Goal: Transaction & Acquisition: Download file/media

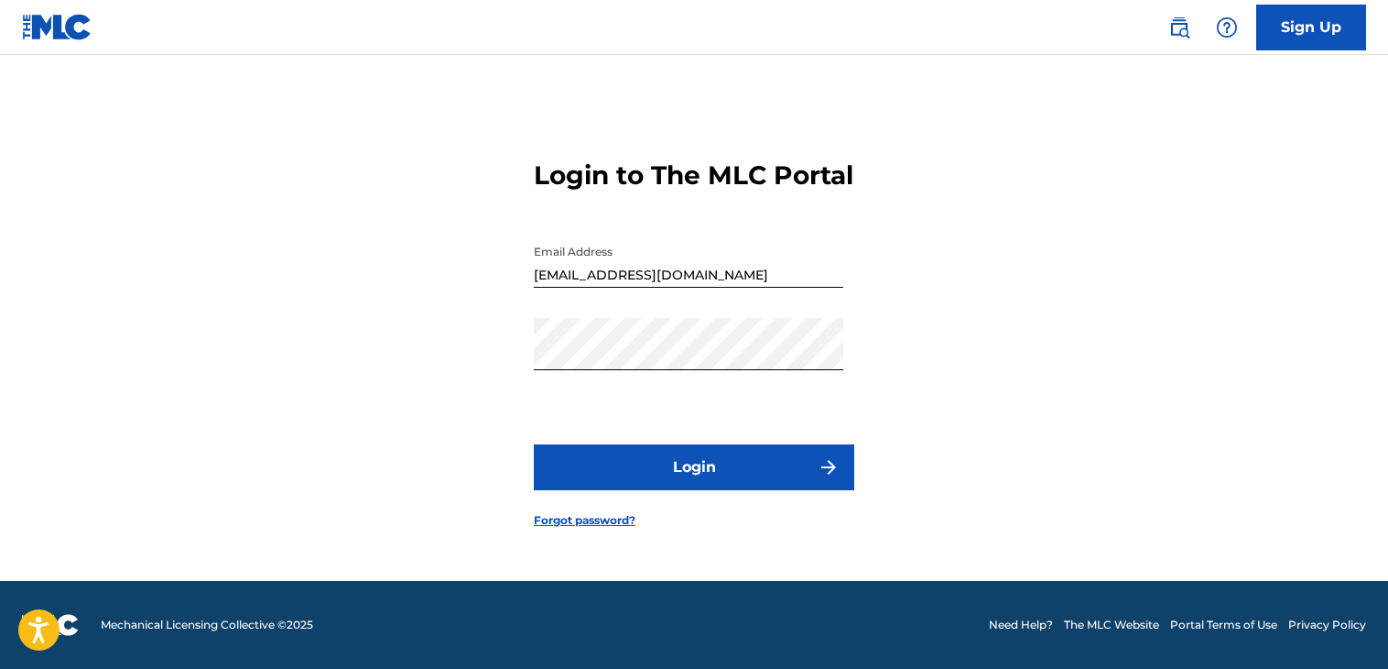
click at [684, 474] on button "Login" at bounding box center [694, 467] width 321 height 46
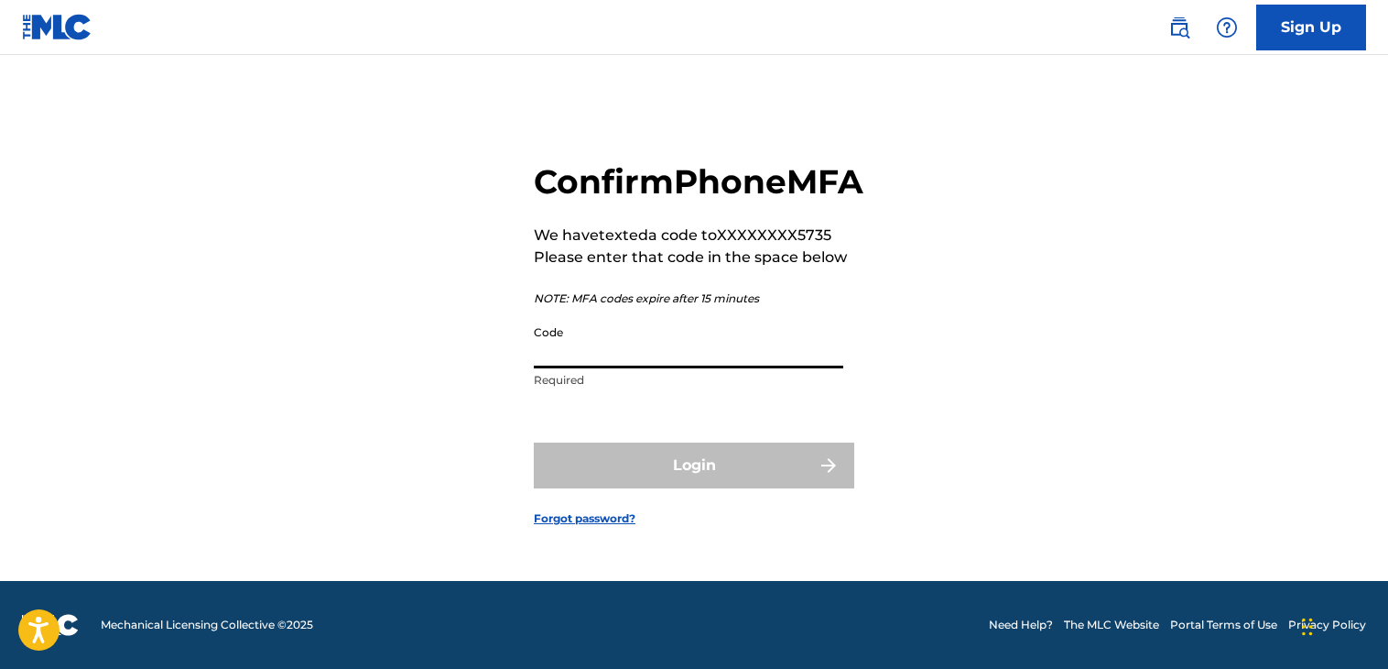
drag, startPoint x: 641, startPoint y: 345, endPoint x: 523, endPoint y: 23, distance: 343.4
click at [523, 23] on div "Sign Up Confirm Phone MFA We have texted a code to XXXXXXXX5735 Please enter th…" at bounding box center [694, 322] width 1388 height 692
paste input "[EMAIL_ADDRESS][DOMAIN_NAME]"
click at [559, 353] on input "[EMAIL_ADDRESS][DOMAIN_NAME]" at bounding box center [689, 342] width 310 height 52
drag, startPoint x: 689, startPoint y: 384, endPoint x: 465, endPoint y: 368, distance: 224.0
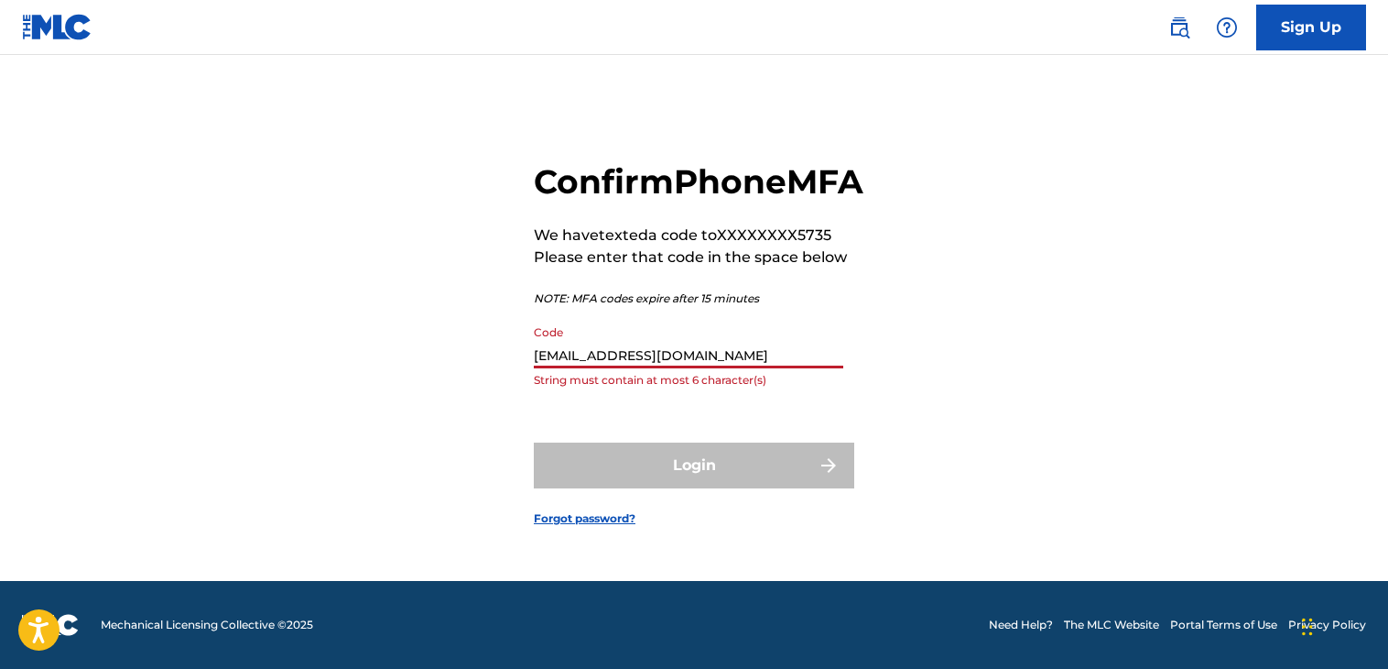
click at [465, 368] on div "Confirm Phone MFA We have texted a code to XXXXXXXX5735 Please enter that code …" at bounding box center [694, 329] width 1282 height 504
paste input "390739"
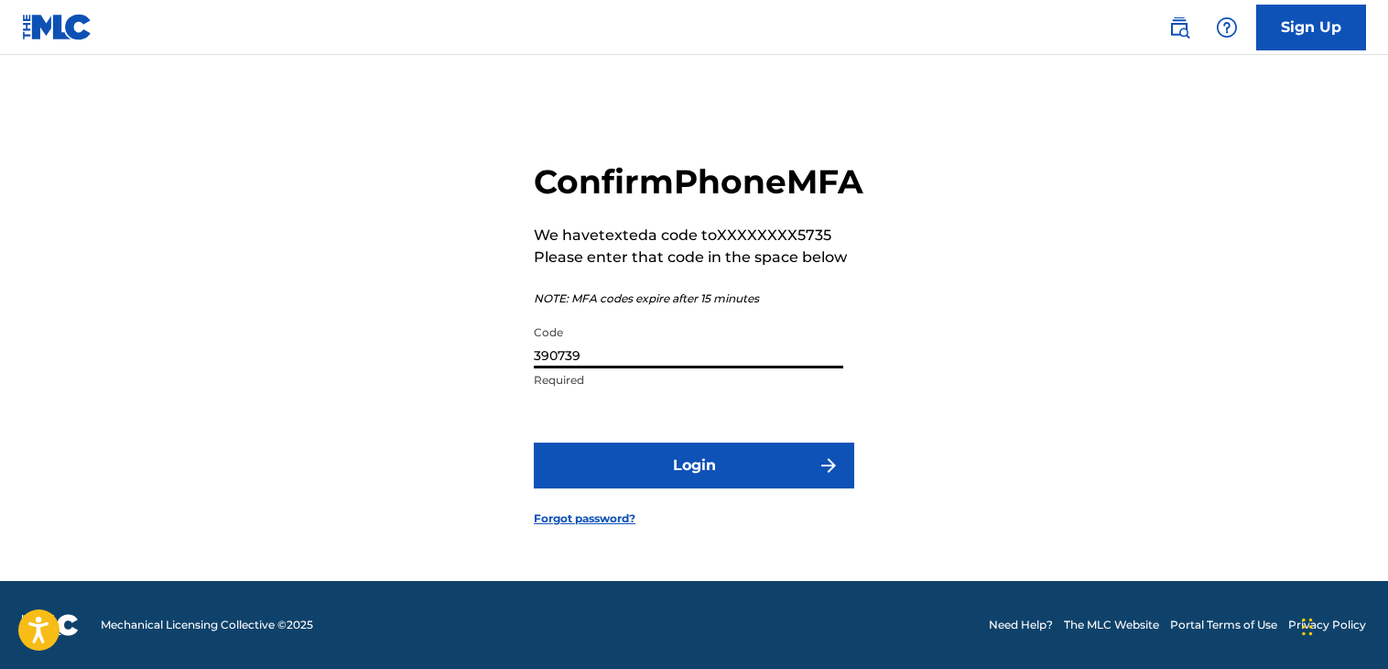
type input "390739"
click at [653, 511] on form "Confirm Phone MFA We have texted a code to XXXXXXXX5735 Please enter that code …" at bounding box center [694, 329] width 321 height 504
click at [624, 488] on button "Login" at bounding box center [694, 465] width 321 height 46
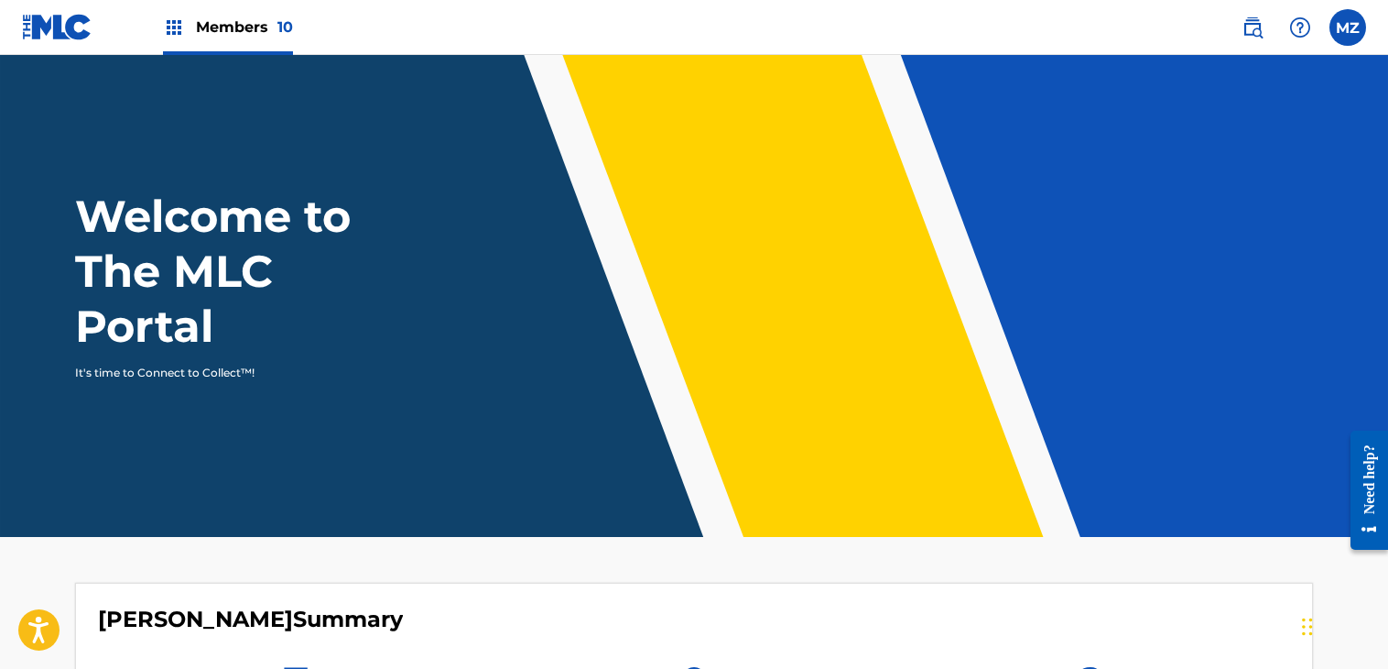
click at [1351, 36] on label at bounding box center [1348, 27] width 37 height 37
click at [1348, 27] on input "MZ [PERSON_NAME] [EMAIL_ADDRESS][DOMAIN_NAME] Notification Preferences Profile …" at bounding box center [1348, 27] width 0 height 0
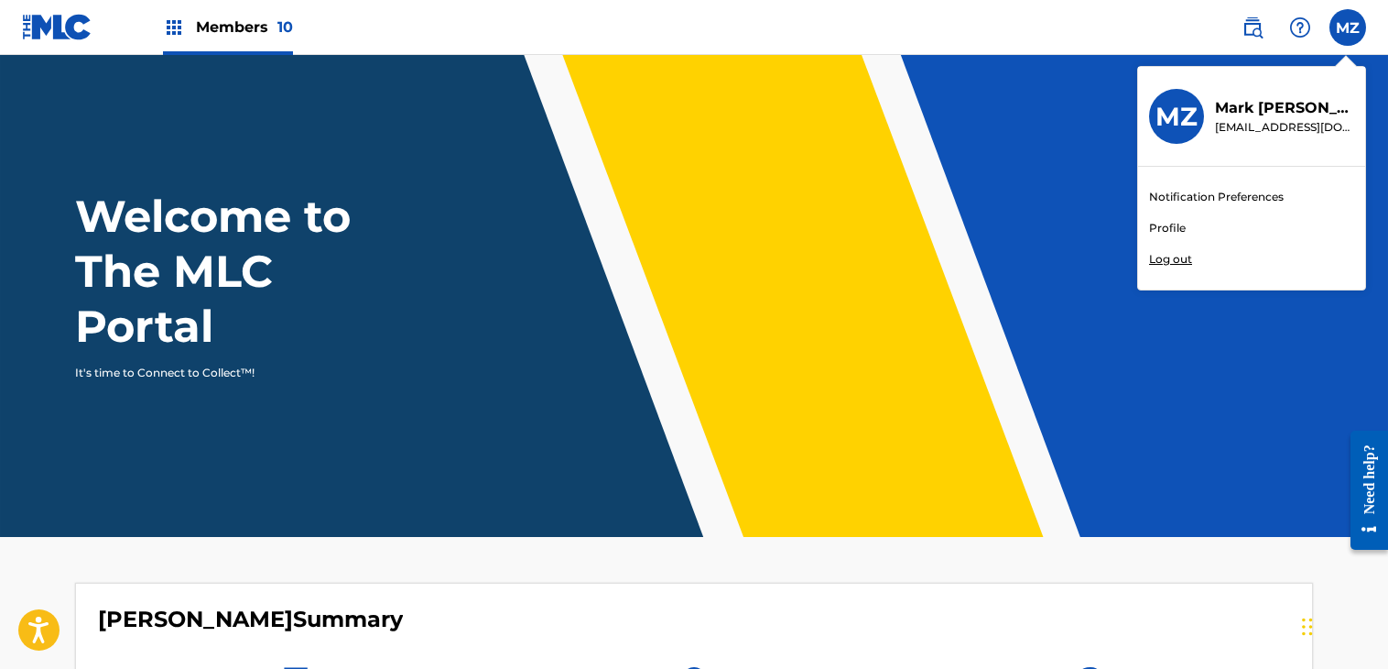
click at [855, 252] on div "Welcome to The MLC Portal It's time to Connect to Collect™!" at bounding box center [694, 285] width 1282 height 192
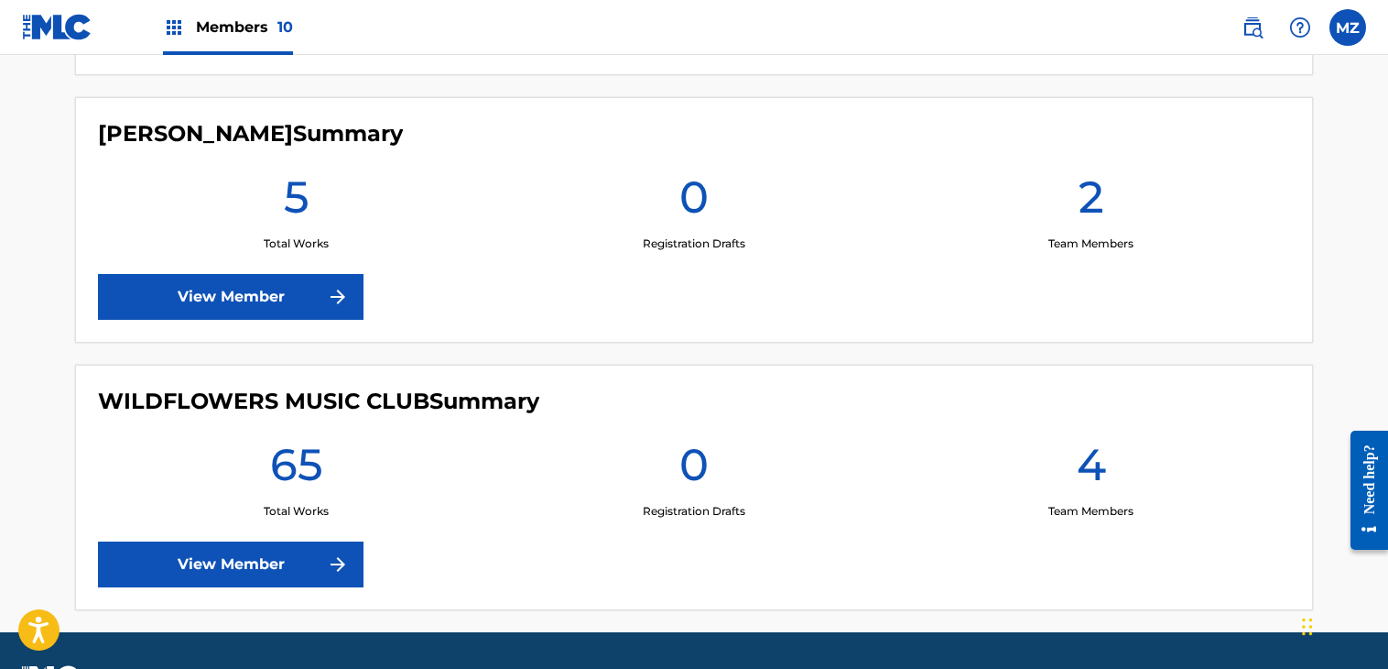
scroll to position [2672, 0]
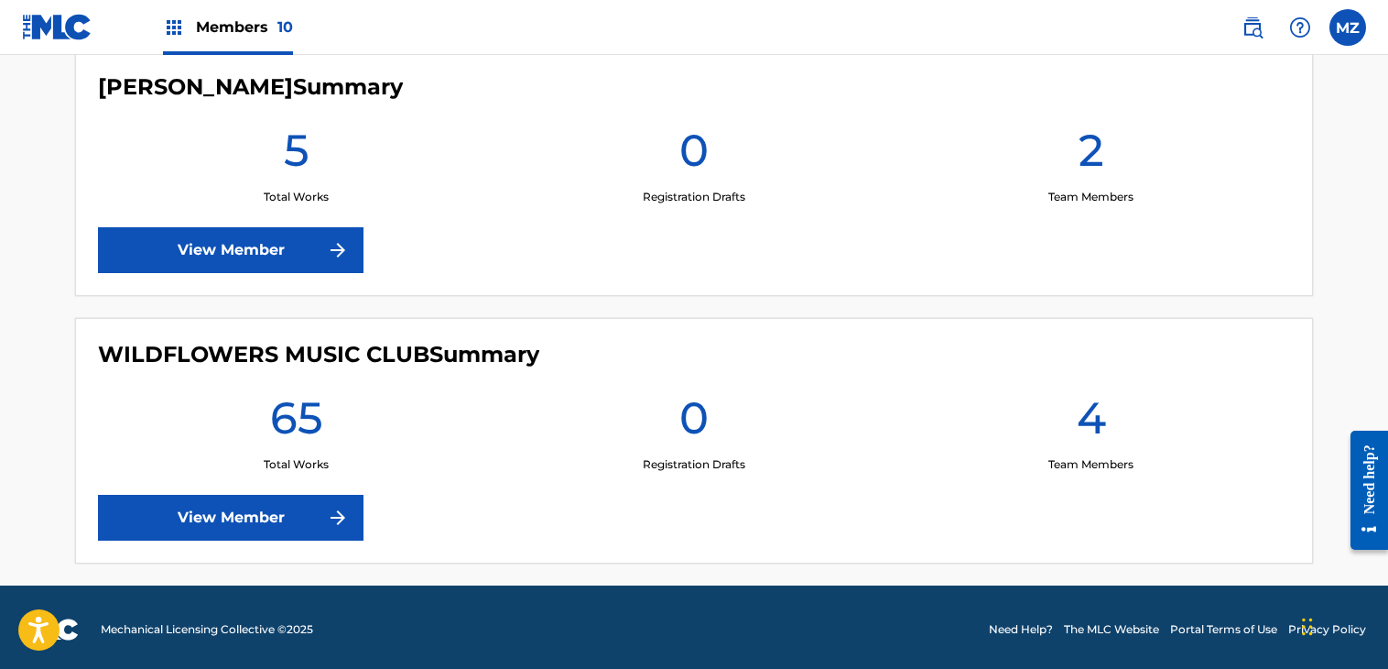
click at [322, 505] on link "View Member" at bounding box center [231, 518] width 266 height 46
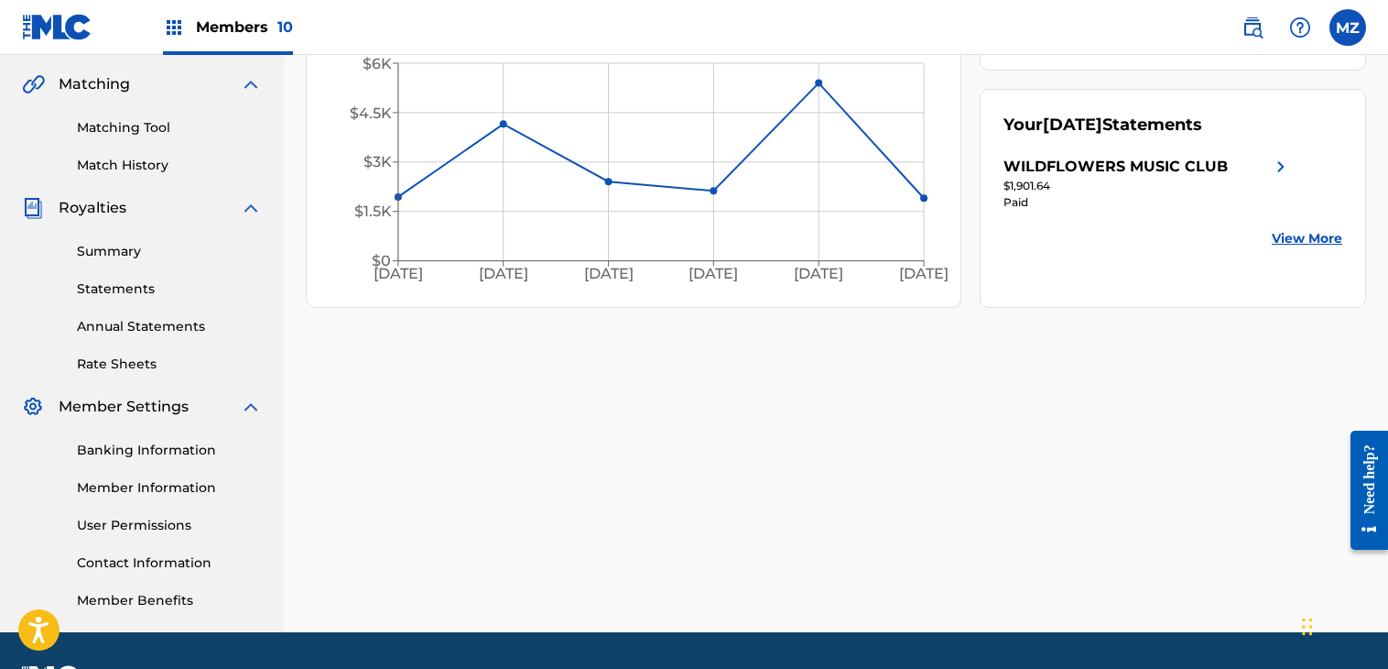
scroll to position [418, 0]
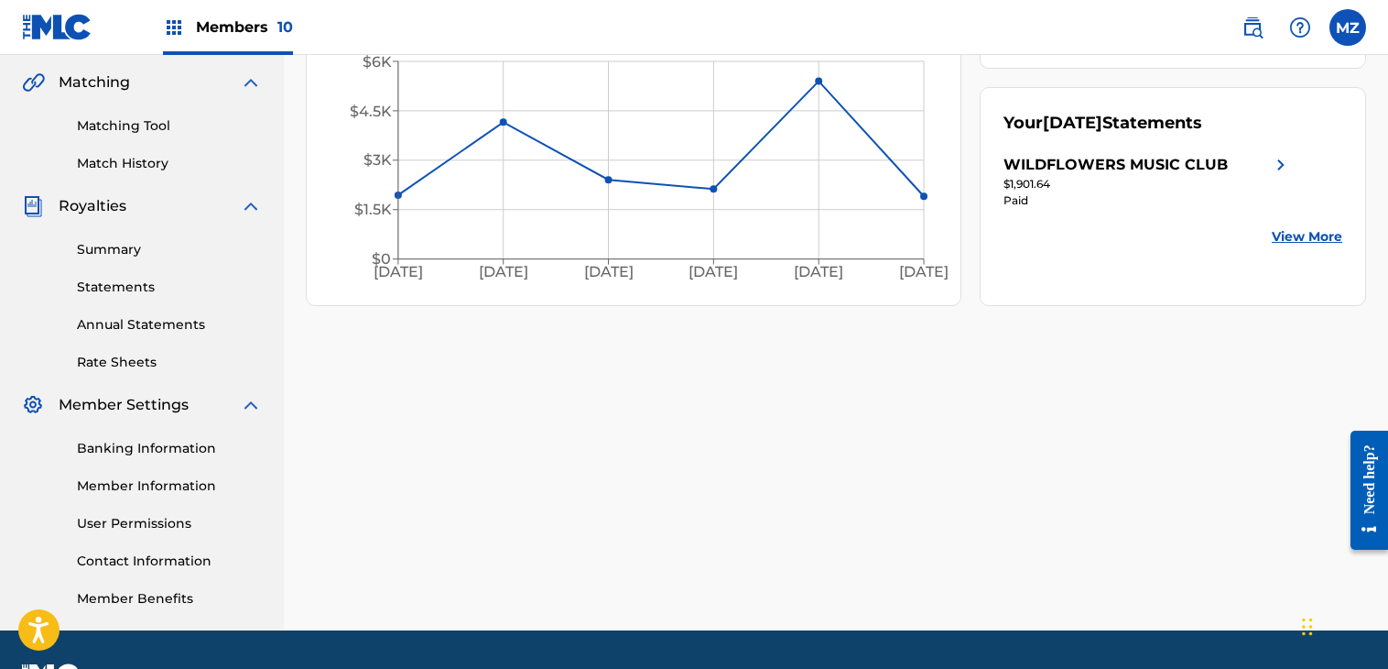
click at [91, 279] on link "Statements" at bounding box center [169, 287] width 185 height 19
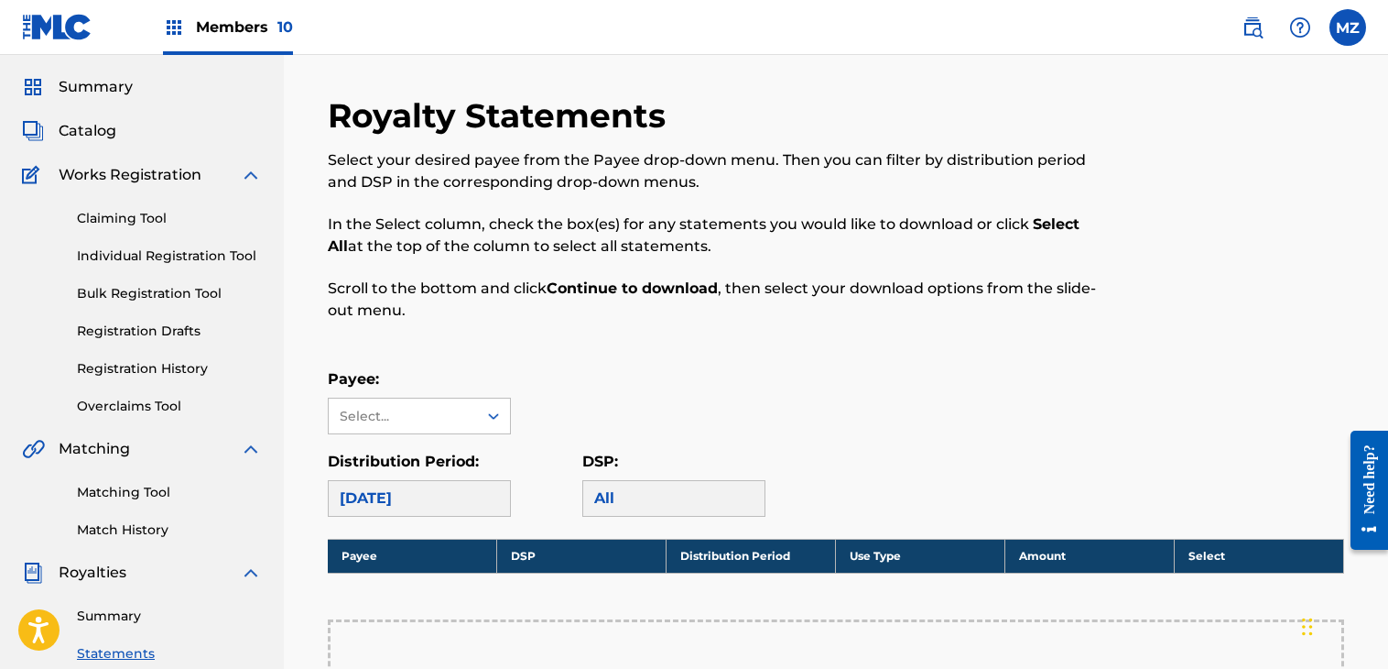
scroll to position [44, 0]
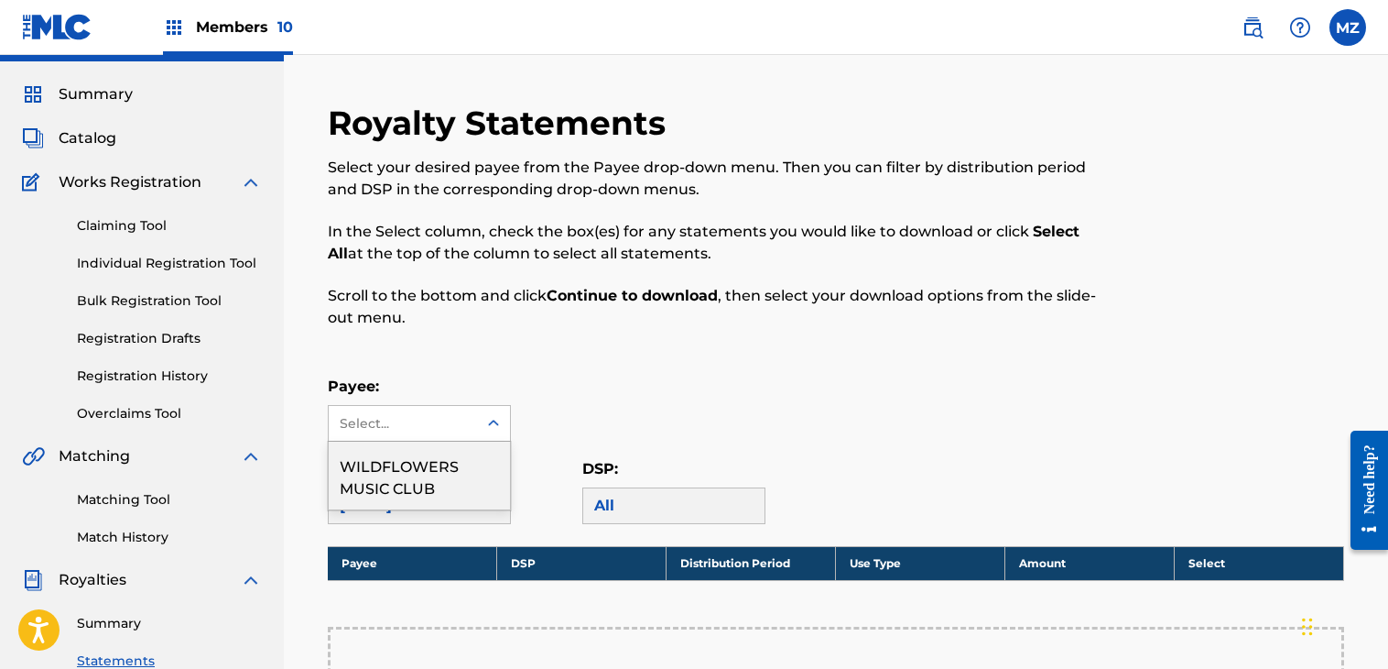
click at [427, 409] on div "Select..." at bounding box center [403, 423] width 148 height 35
click at [411, 473] on div "WILDFLOWERS MUSIC CLUB" at bounding box center [419, 475] width 181 height 68
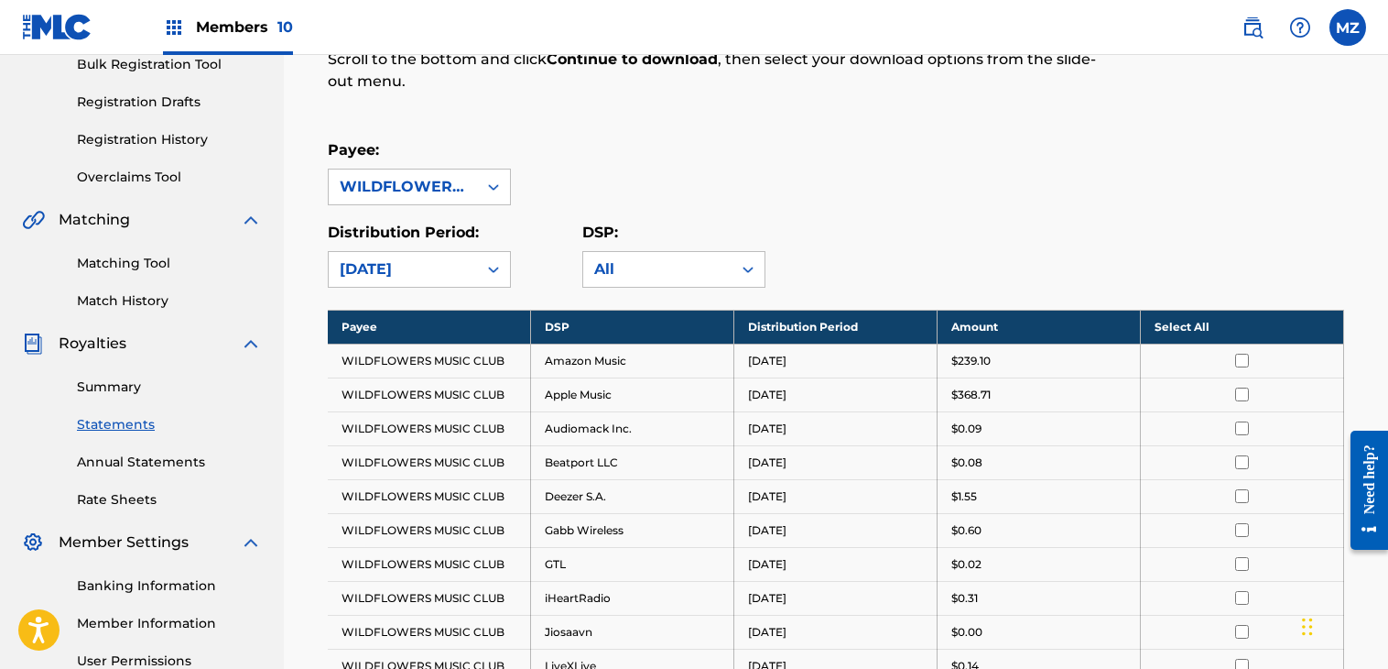
scroll to position [282, 0]
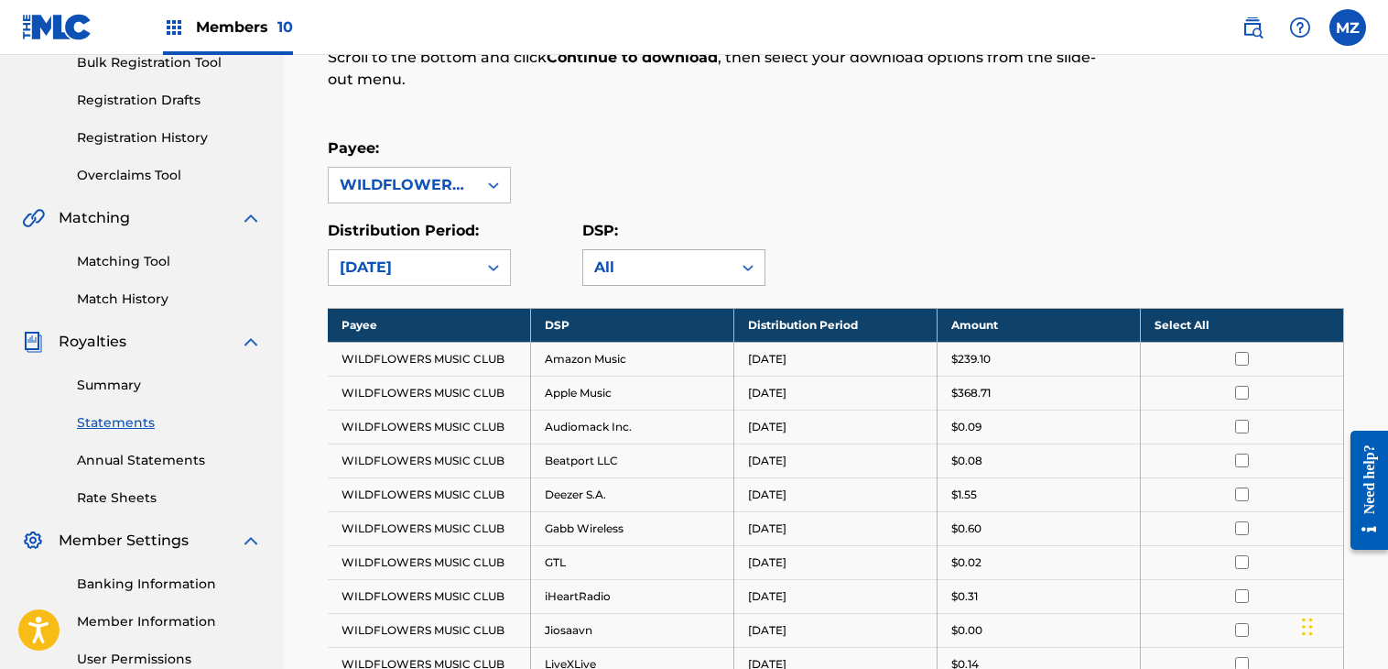
click at [612, 263] on div "All" at bounding box center [657, 267] width 126 height 22
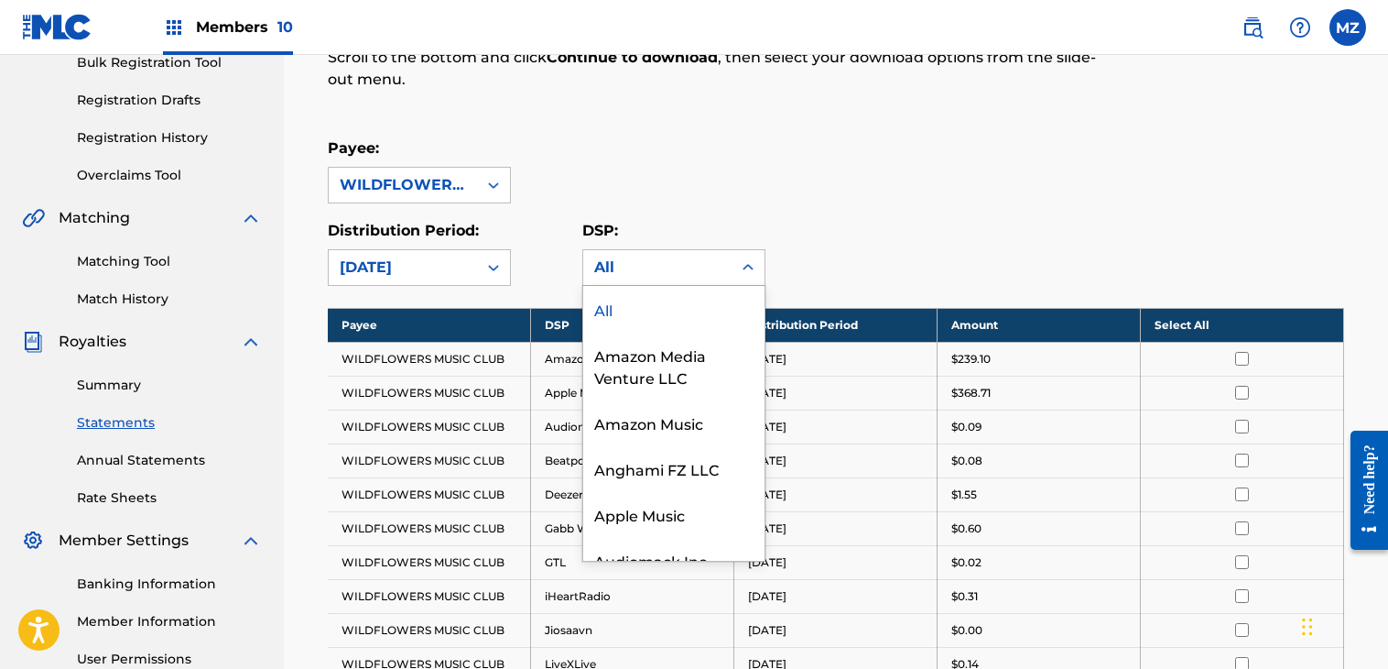
click at [755, 162] on div "Payee: WILDFLOWERS MUSIC CLUB" at bounding box center [836, 170] width 1017 height 66
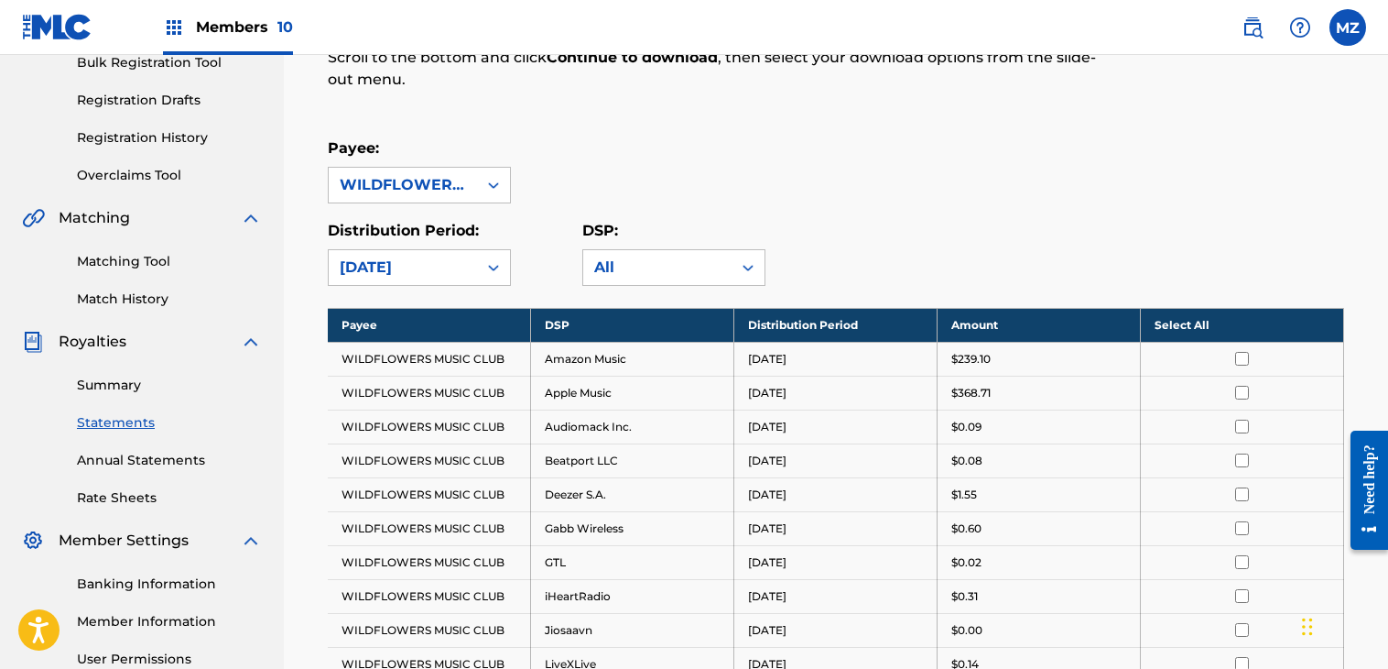
click at [1181, 323] on th "Select All" at bounding box center [1242, 325] width 203 height 34
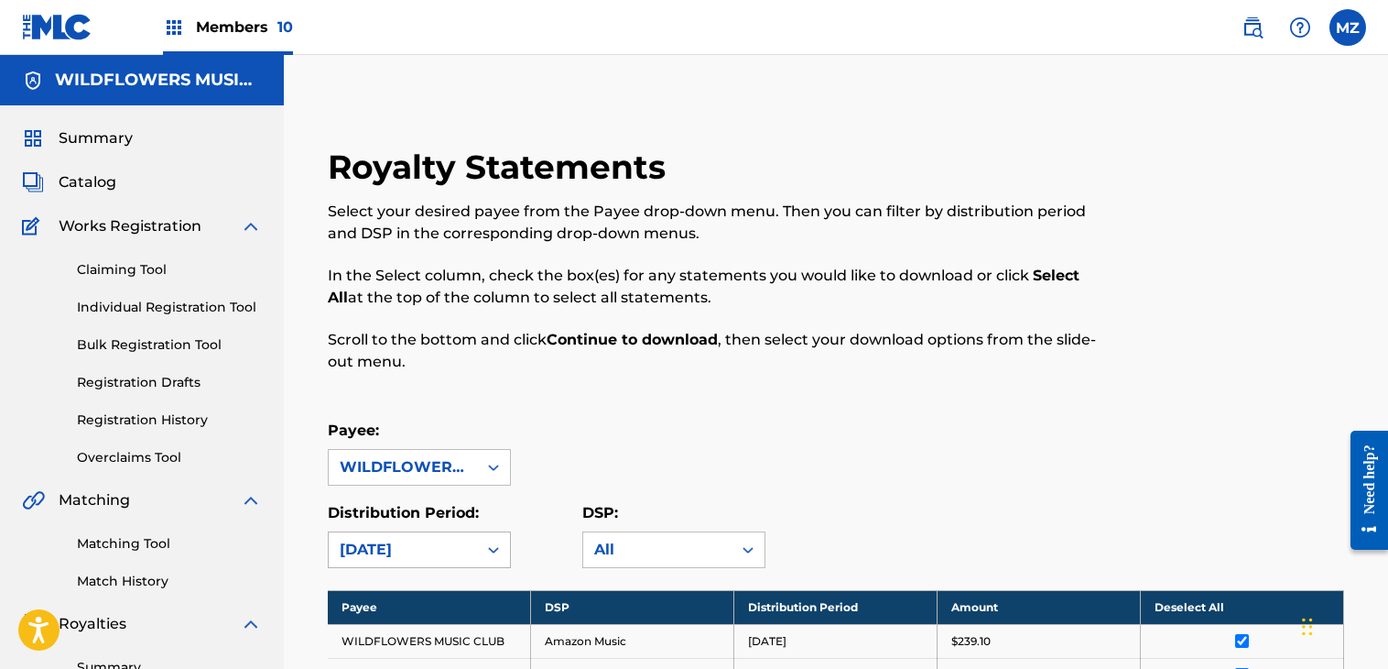
scroll to position [385, 0]
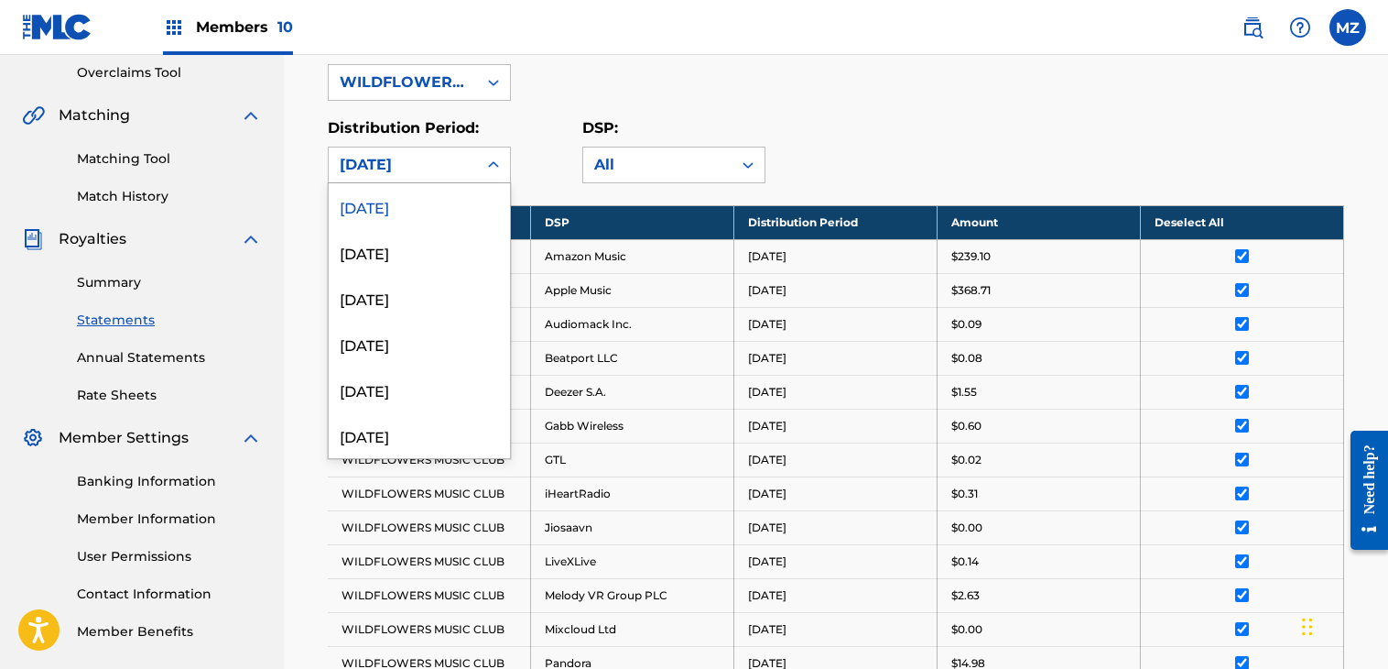
click at [471, 155] on div "[DATE]" at bounding box center [403, 164] width 148 height 35
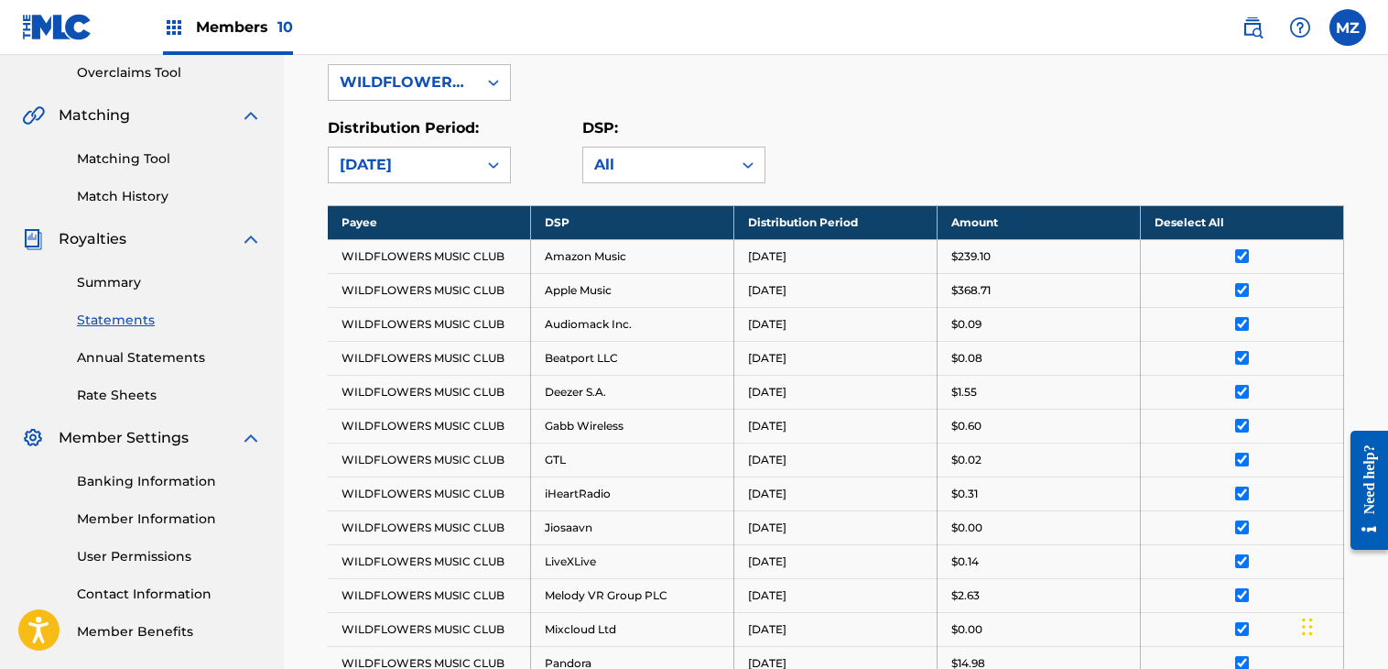
click at [732, 47] on nav "Members 10 MZ MZ [PERSON_NAME] [EMAIL_ADDRESS][DOMAIN_NAME] Notification Prefer…" at bounding box center [694, 27] width 1388 height 55
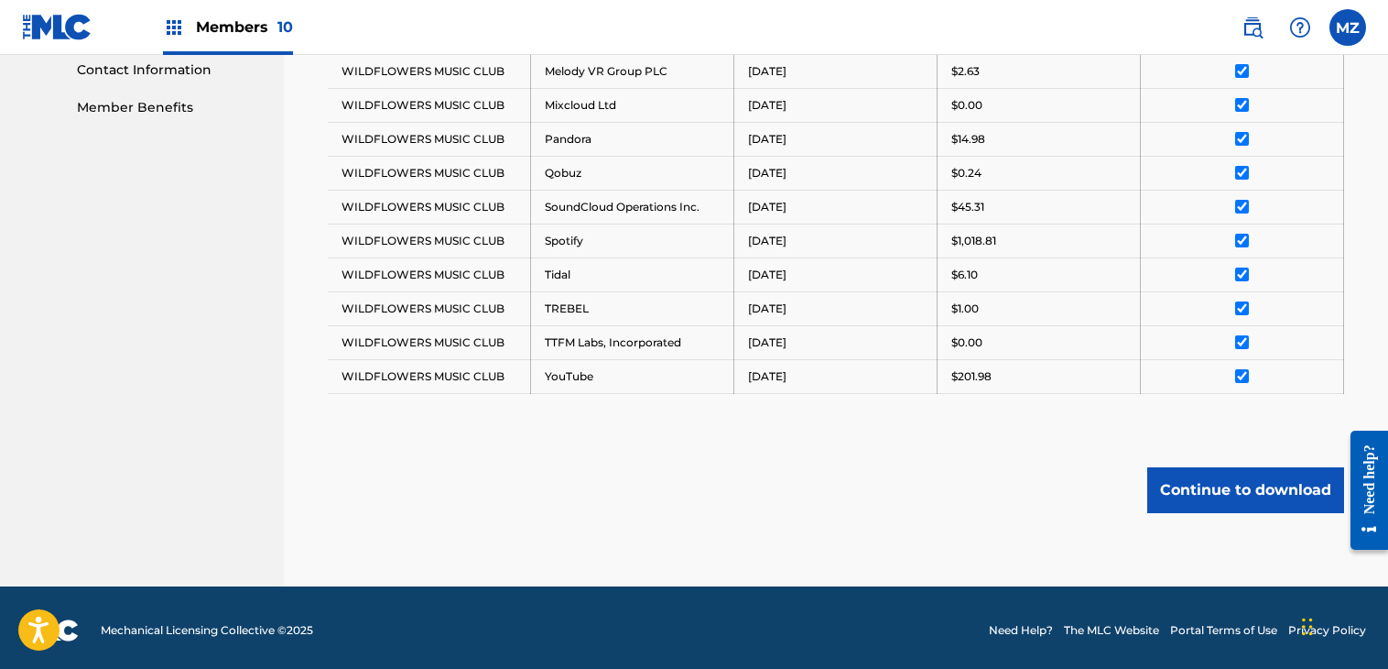
click at [1216, 492] on button "Continue to download" at bounding box center [1246, 490] width 197 height 46
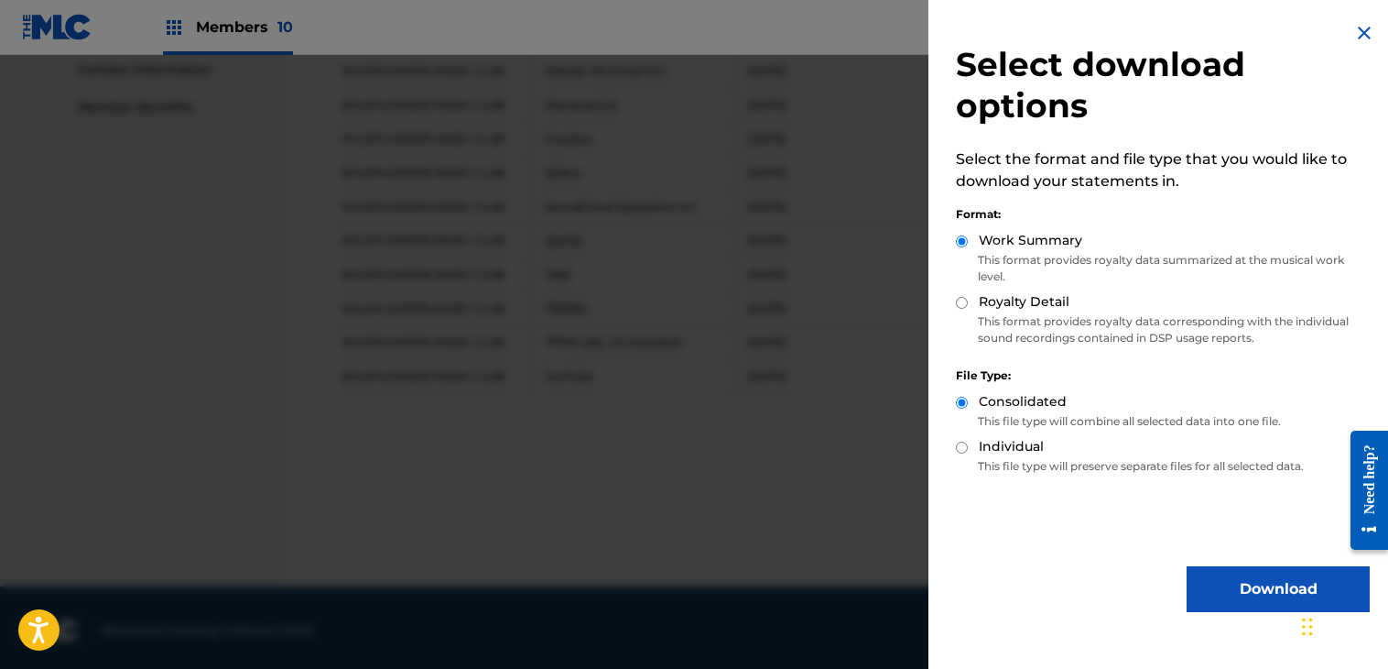
click at [1227, 581] on button "Download" at bounding box center [1278, 589] width 183 height 46
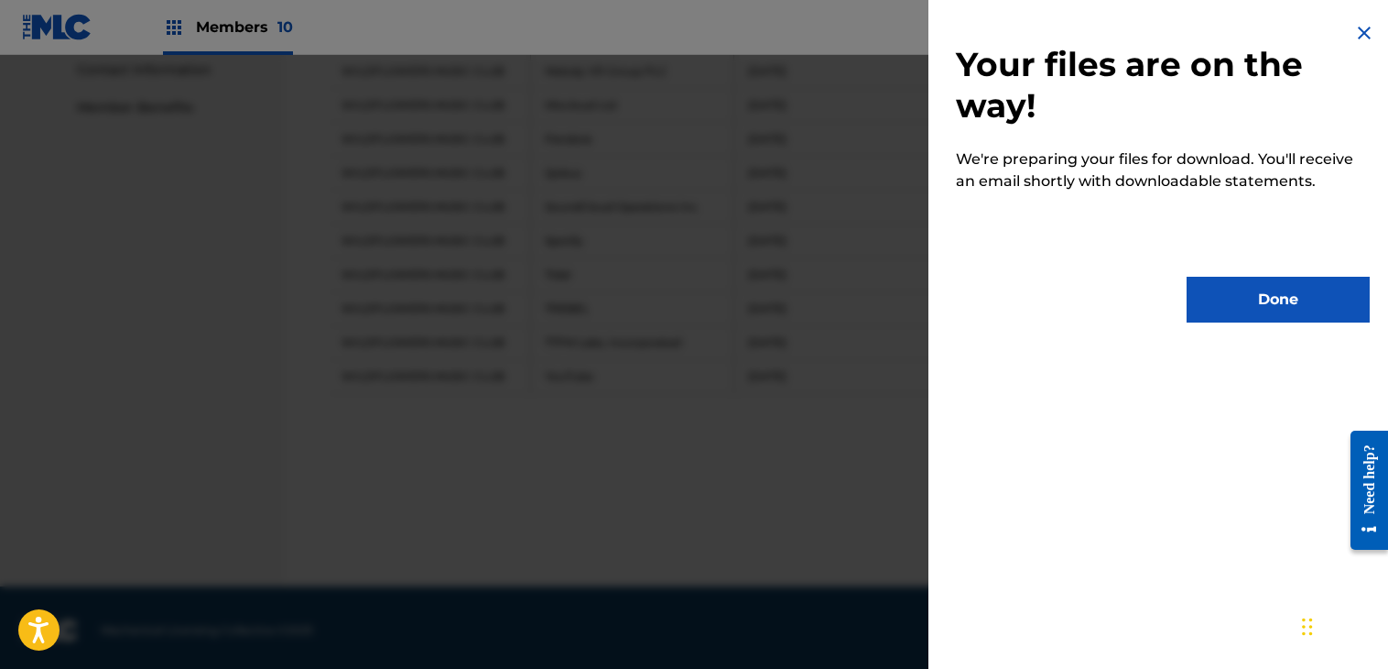
click at [1358, 38] on img at bounding box center [1365, 33] width 22 height 22
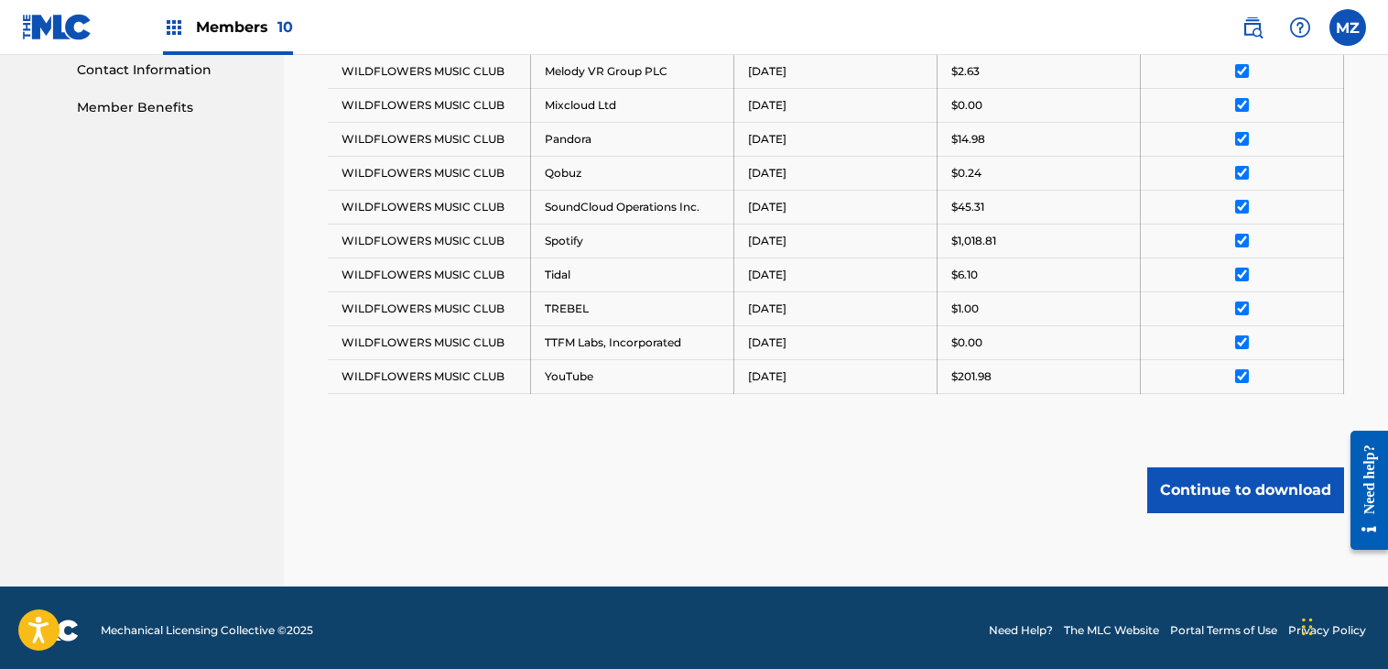
click at [1180, 492] on button "Continue to download" at bounding box center [1246, 490] width 197 height 46
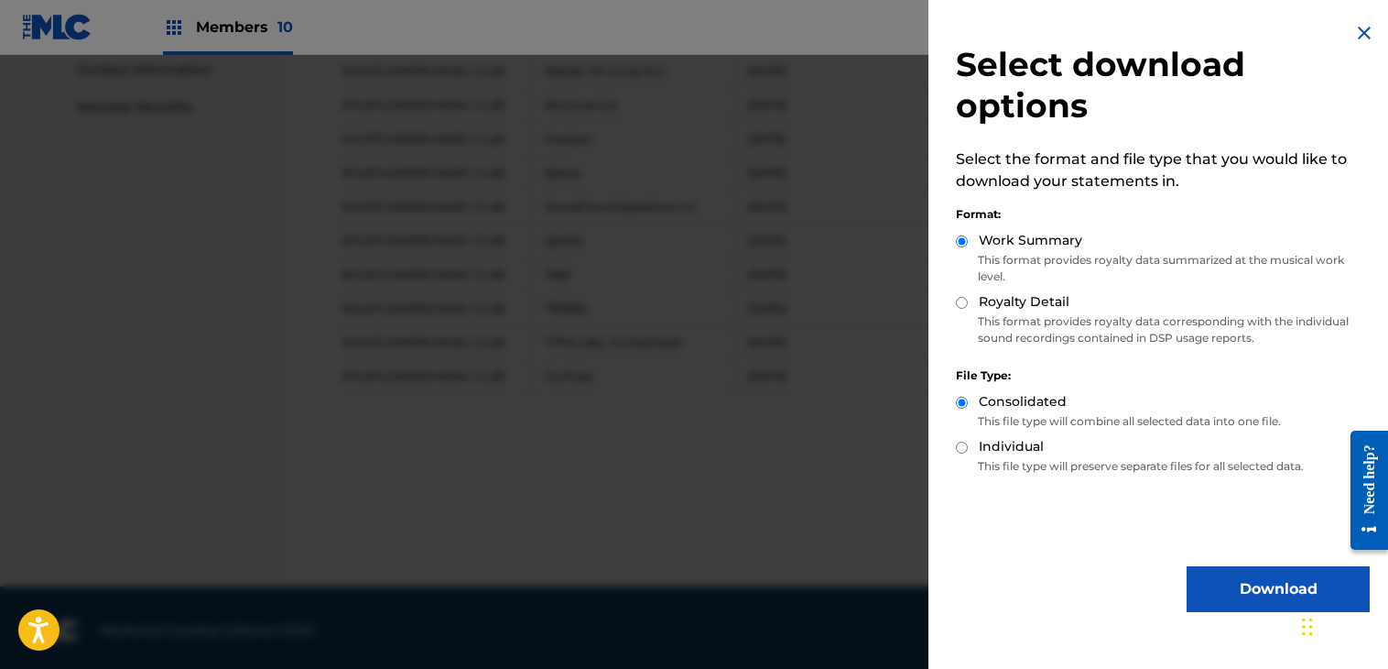
click at [996, 308] on label "Royalty Detail" at bounding box center [1024, 301] width 91 height 19
click at [968, 308] on input "Royalty Detail" at bounding box center [962, 303] width 12 height 12
radio input "true"
click at [1247, 582] on button "Download" at bounding box center [1278, 589] width 183 height 46
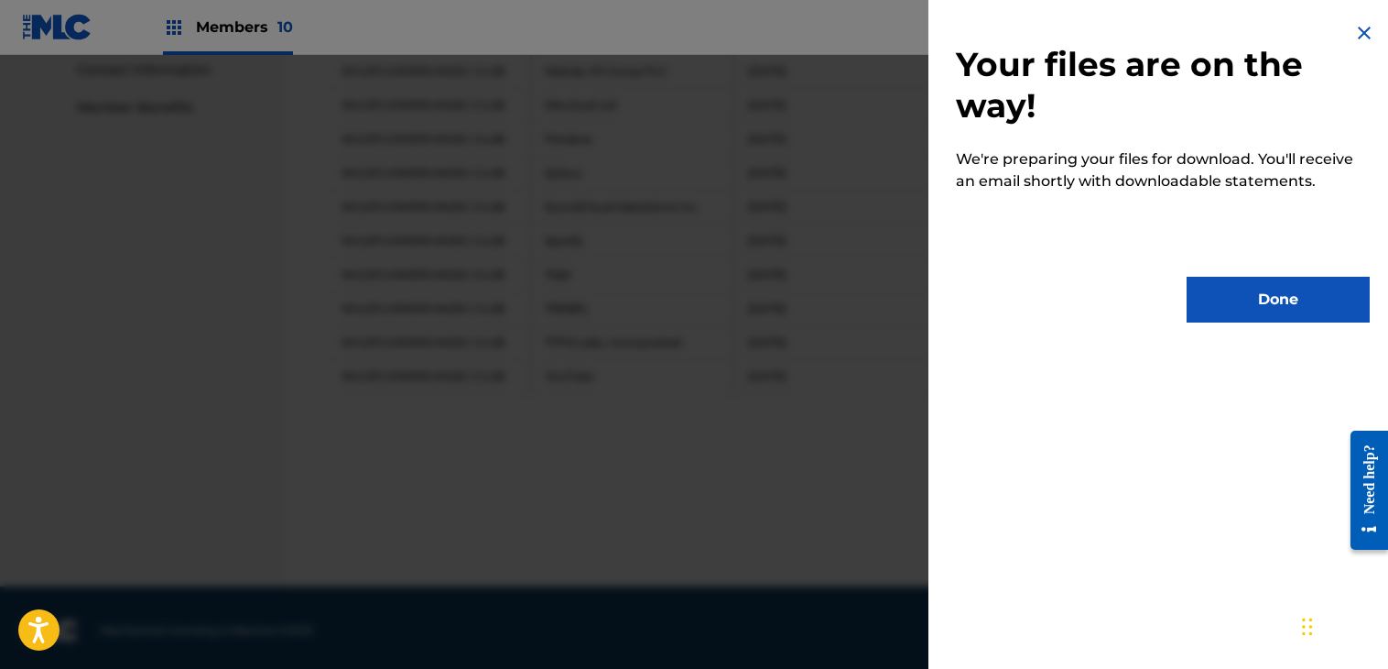
click at [1239, 300] on button "Done" at bounding box center [1278, 300] width 183 height 46
